Goal: Information Seeking & Learning: Learn about a topic

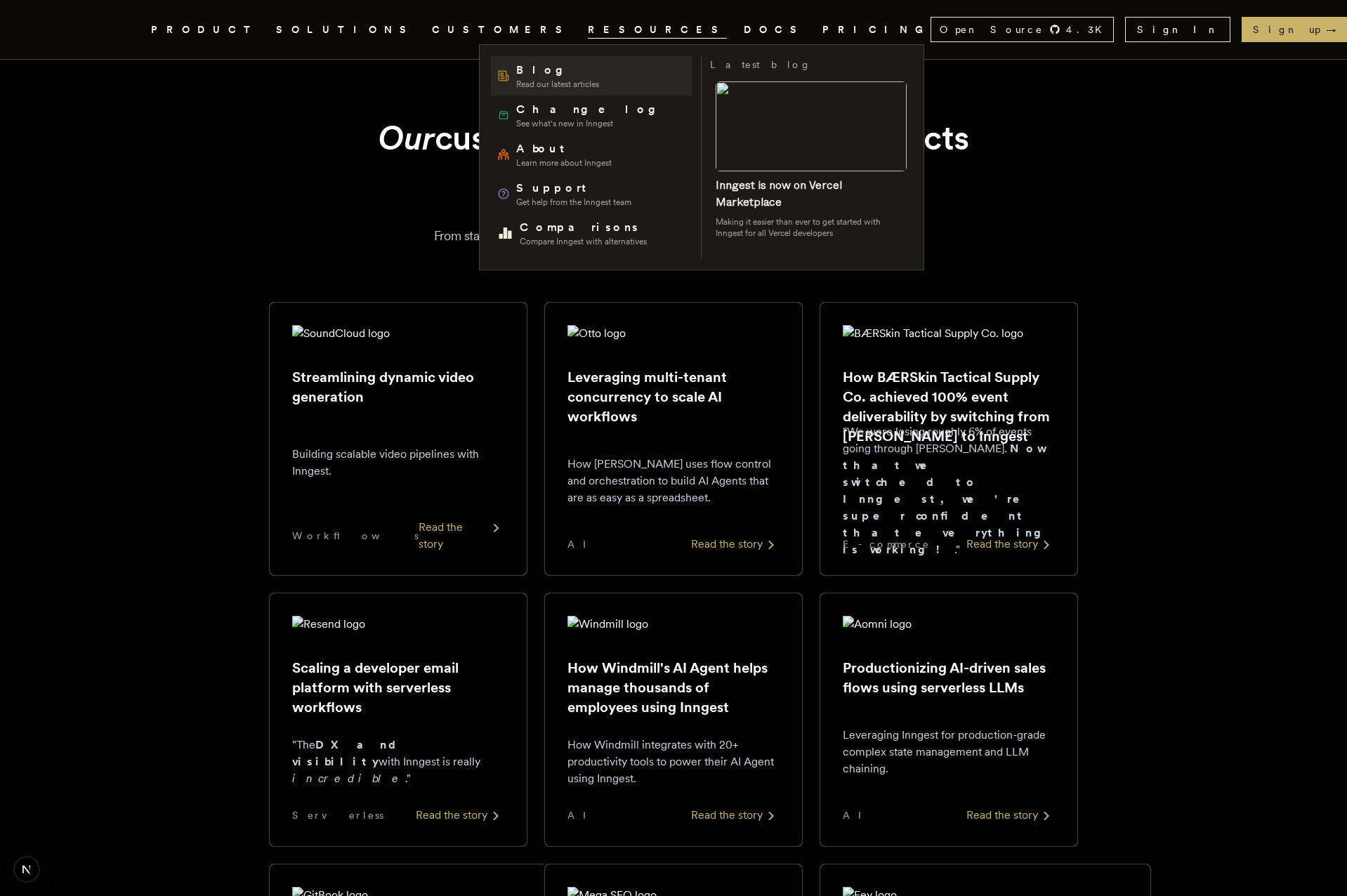
click at [520, 75] on span "Blog" at bounding box center [558, 70] width 83 height 17
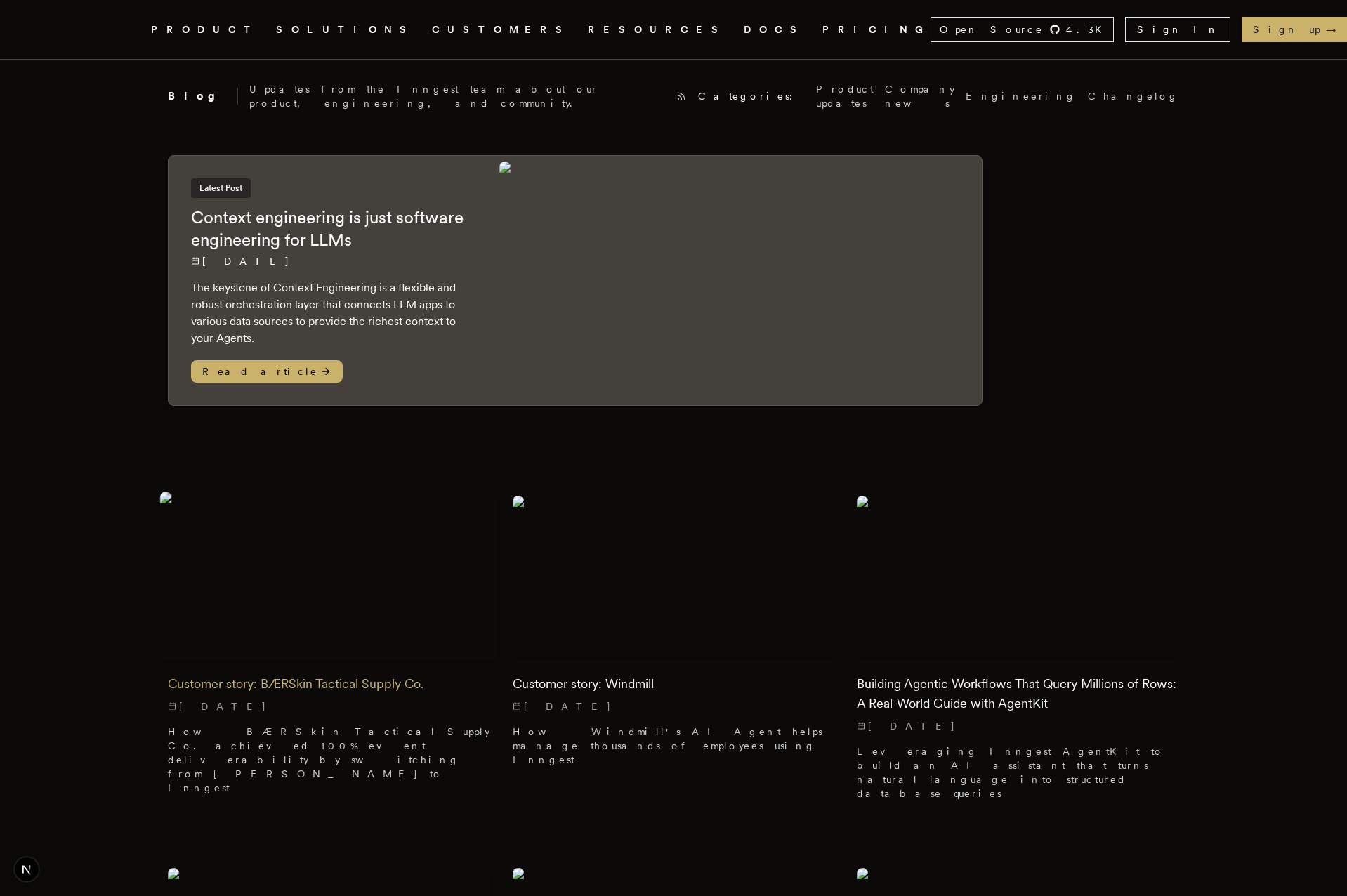
click at [468, 557] on img at bounding box center [330, 576] width 338 height 169
